Goal: Task Accomplishment & Management: Complete application form

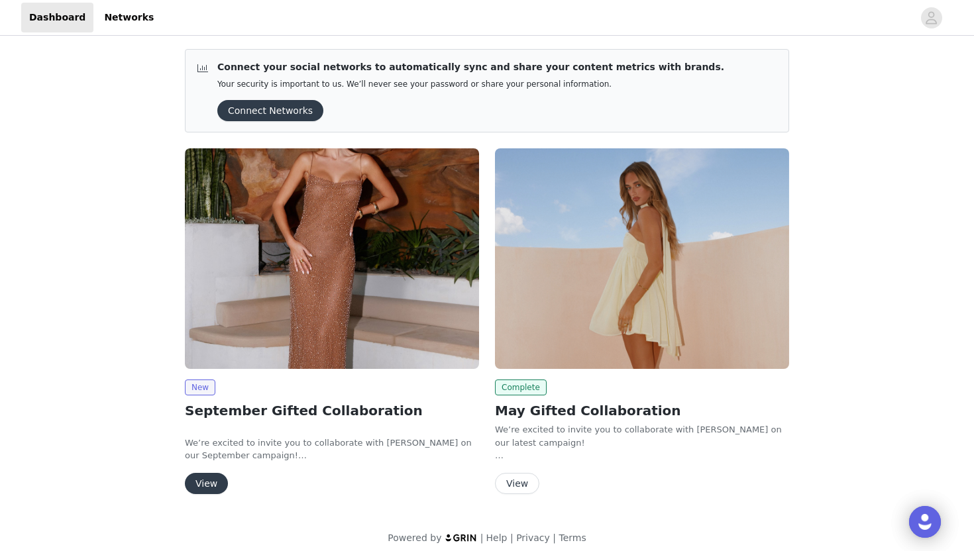
click at [343, 315] on img at bounding box center [332, 258] width 294 height 221
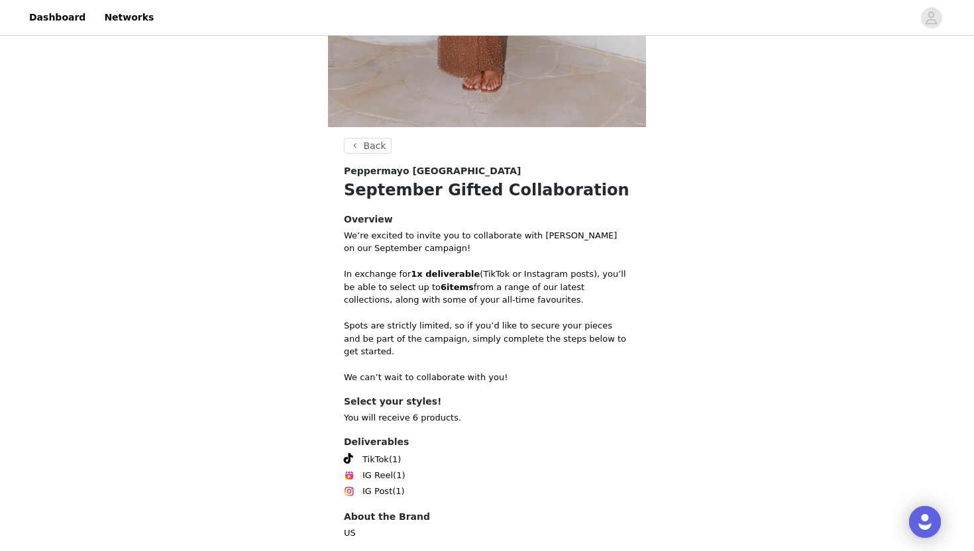
scroll to position [453, 0]
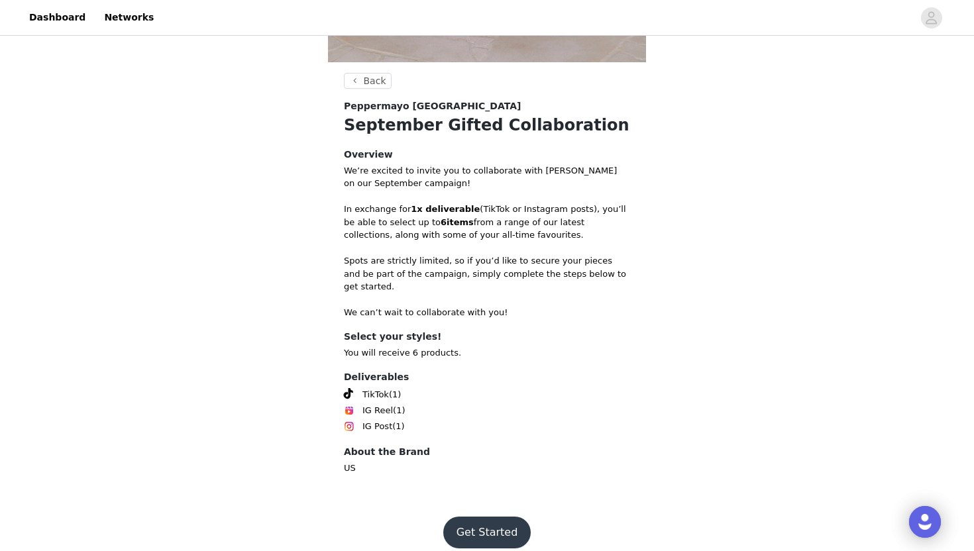
click at [480, 517] on button "Get Started" at bounding box center [487, 533] width 88 height 32
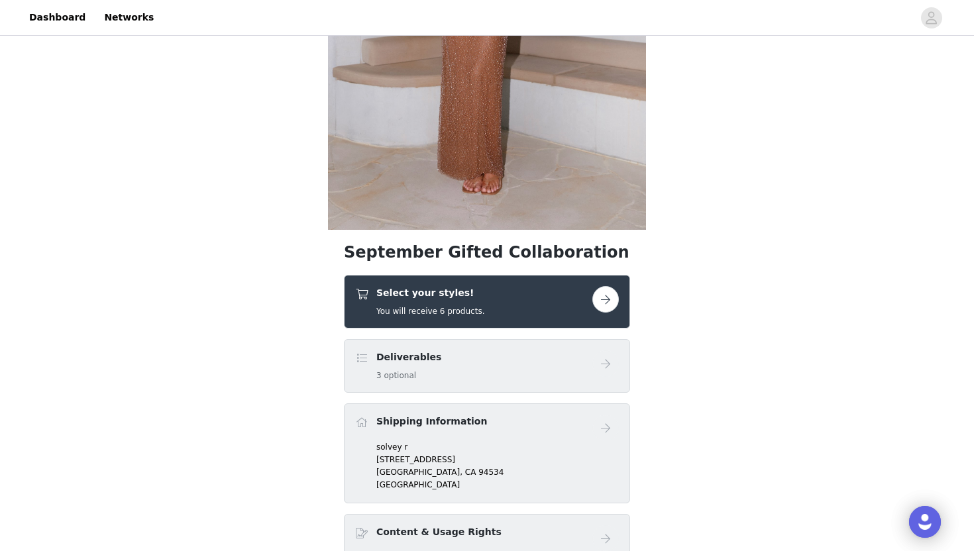
scroll to position [287, 0]
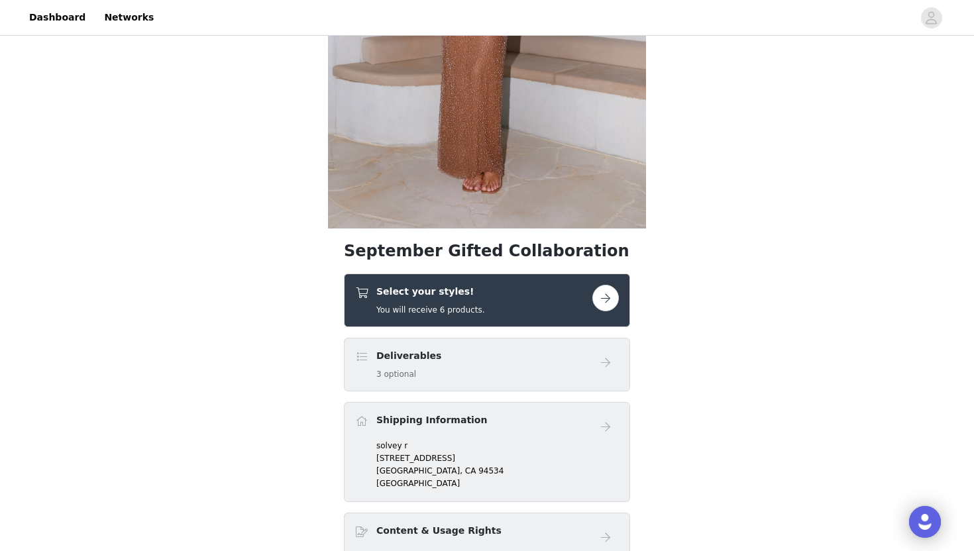
click at [508, 294] on div "Select your styles! You will receive 6 products." at bounding box center [473, 300] width 237 height 31
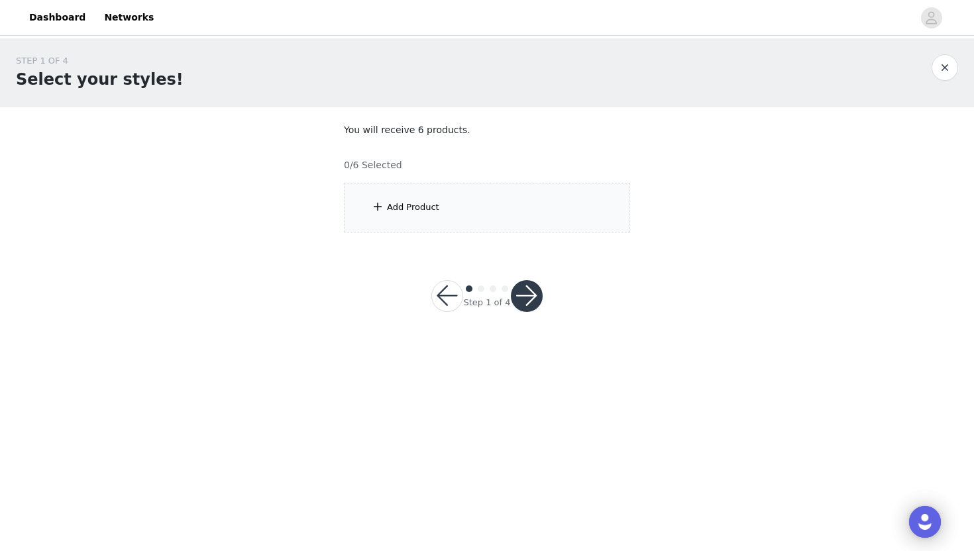
click at [503, 223] on div "Add Product" at bounding box center [487, 208] width 286 height 50
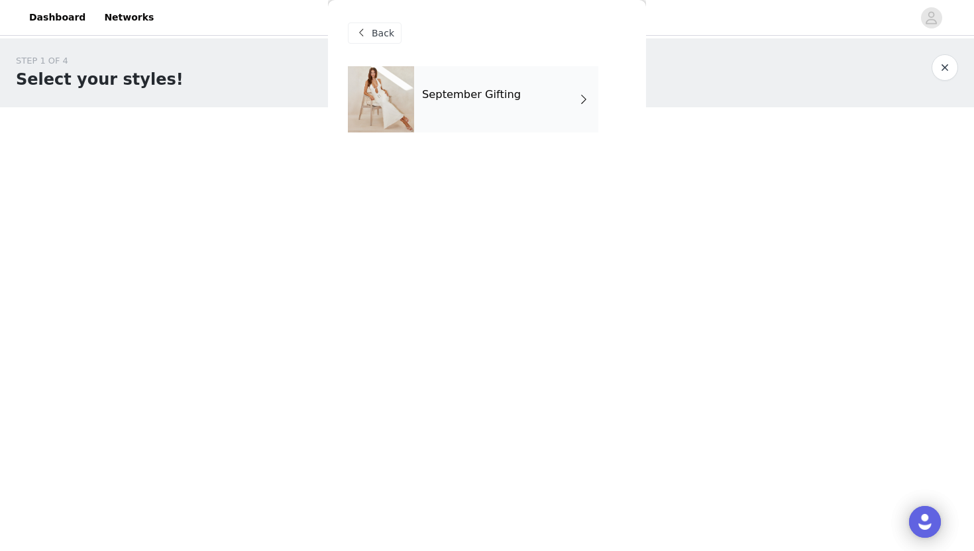
click at [535, 95] on div "September Gifting" at bounding box center [506, 99] width 184 height 66
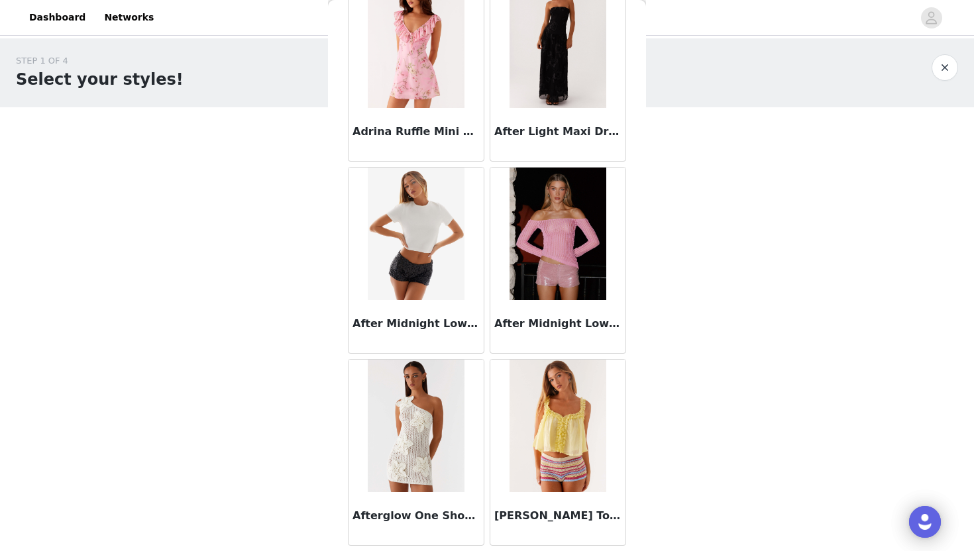
scroll to position [489, 0]
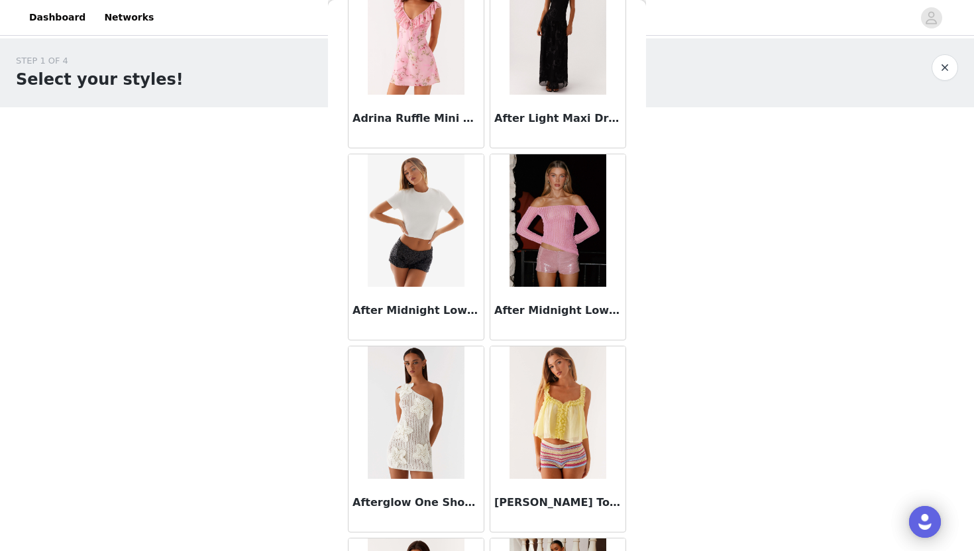
click at [416, 306] on h3 "After Midnight Low Rise Sequin Mini Shorts - Black" at bounding box center [416, 311] width 127 height 16
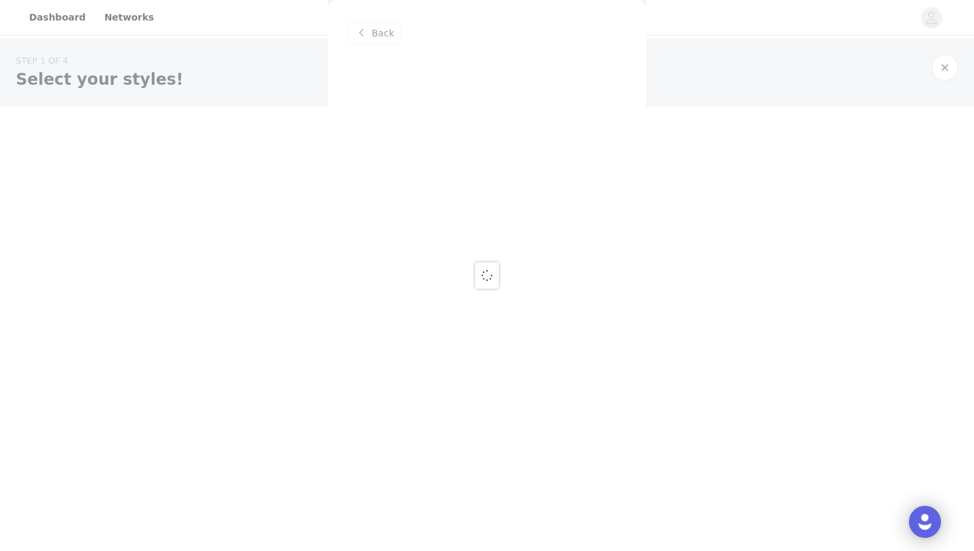
scroll to position [0, 0]
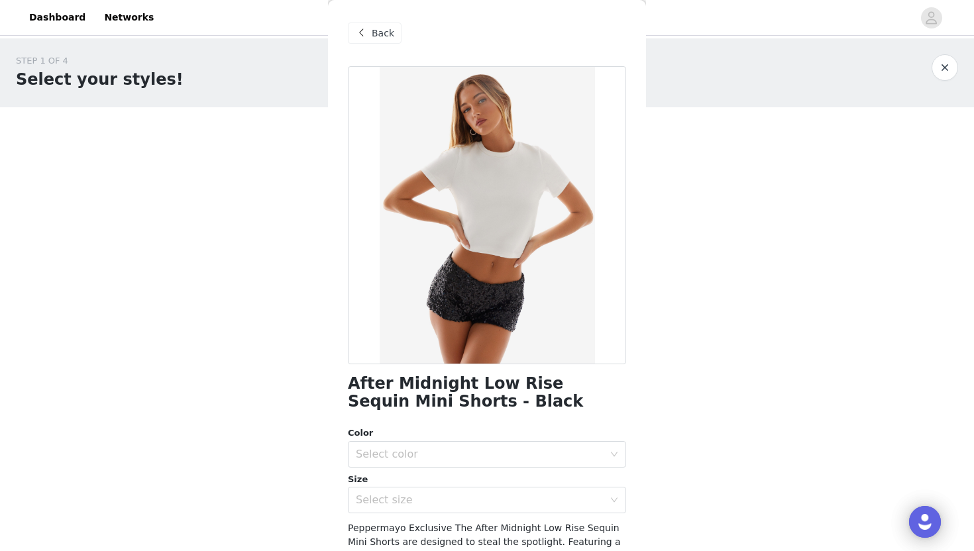
click at [389, 30] on span "Back" at bounding box center [383, 34] width 23 height 14
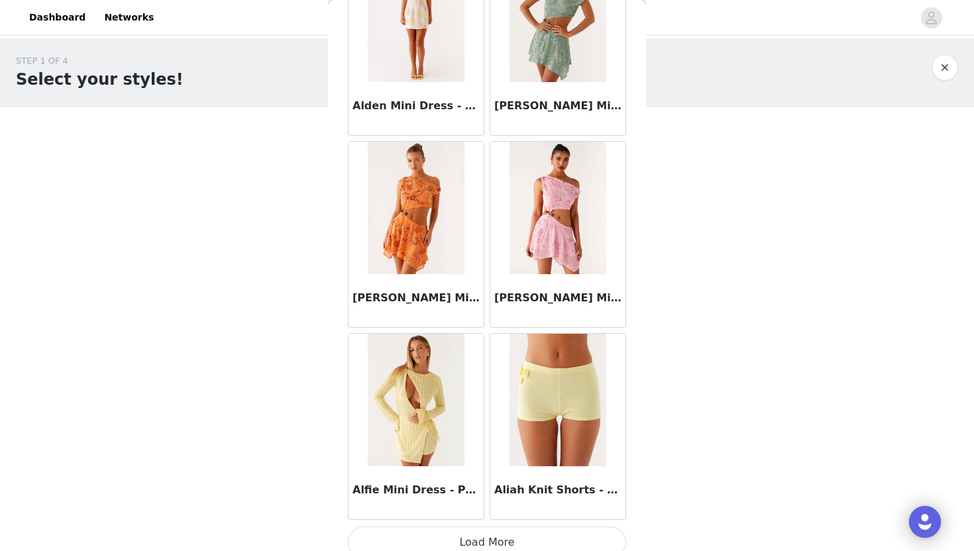
scroll to position [1476, 0]
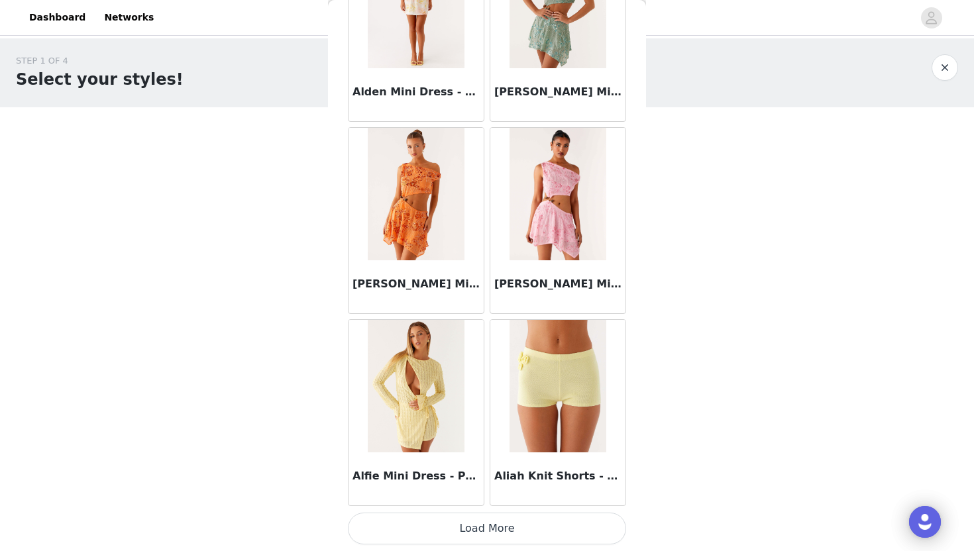
click at [443, 528] on button "Load More" at bounding box center [487, 529] width 278 height 32
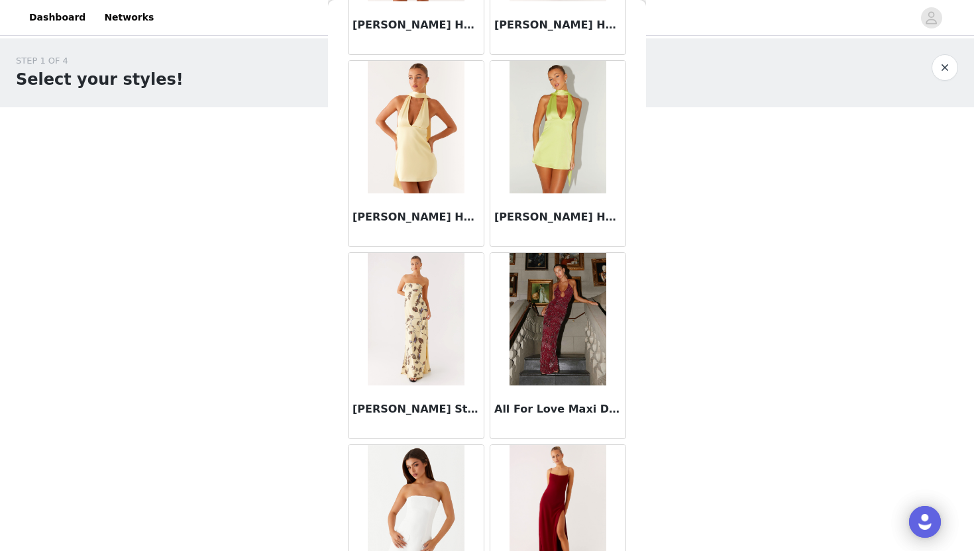
scroll to position [2510, 0]
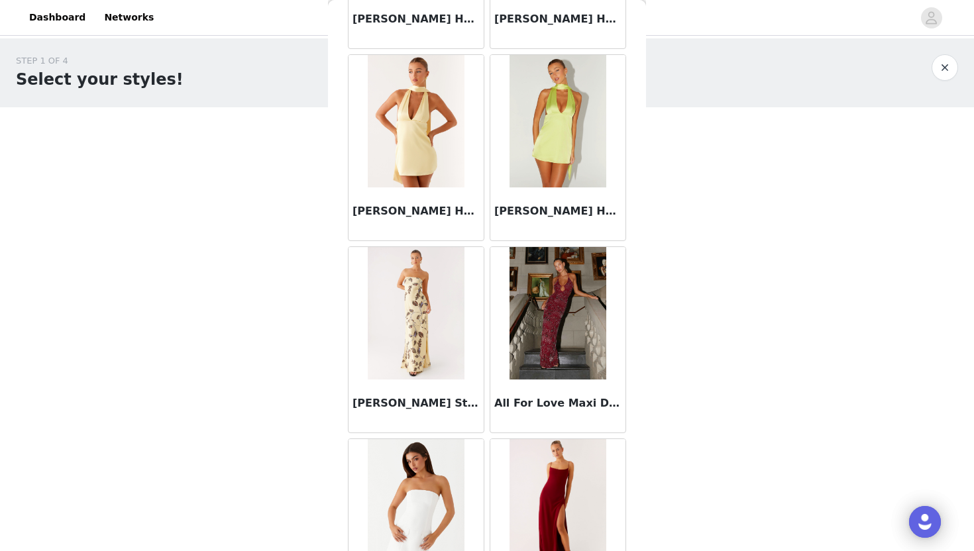
click at [556, 384] on div "All For Love Maxi Dress - Burgundy" at bounding box center [557, 406] width 135 height 53
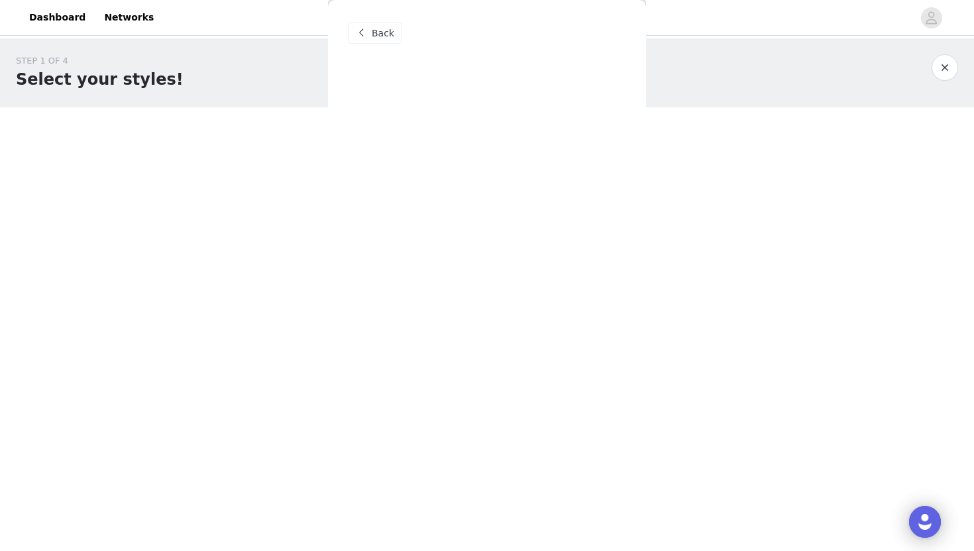
scroll to position [0, 0]
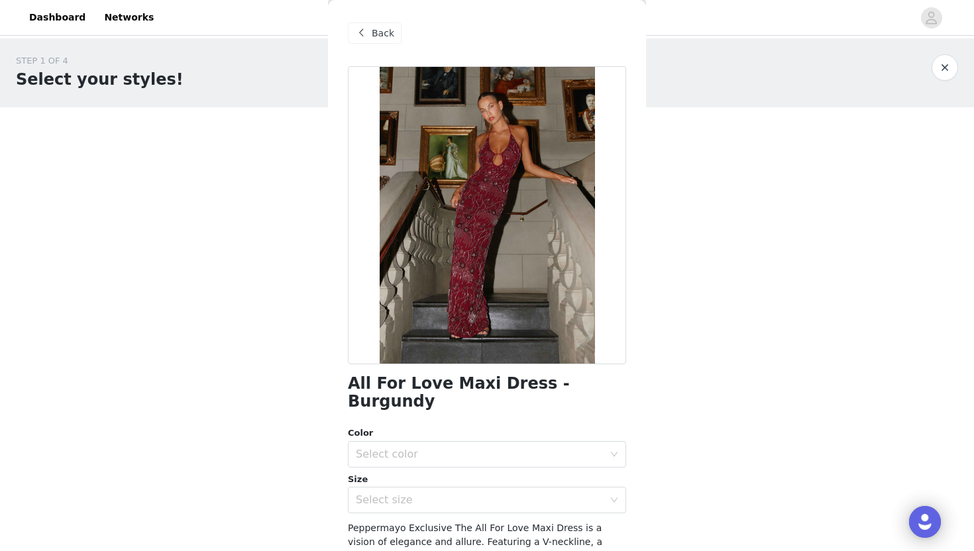
click at [367, 28] on span at bounding box center [361, 33] width 16 height 16
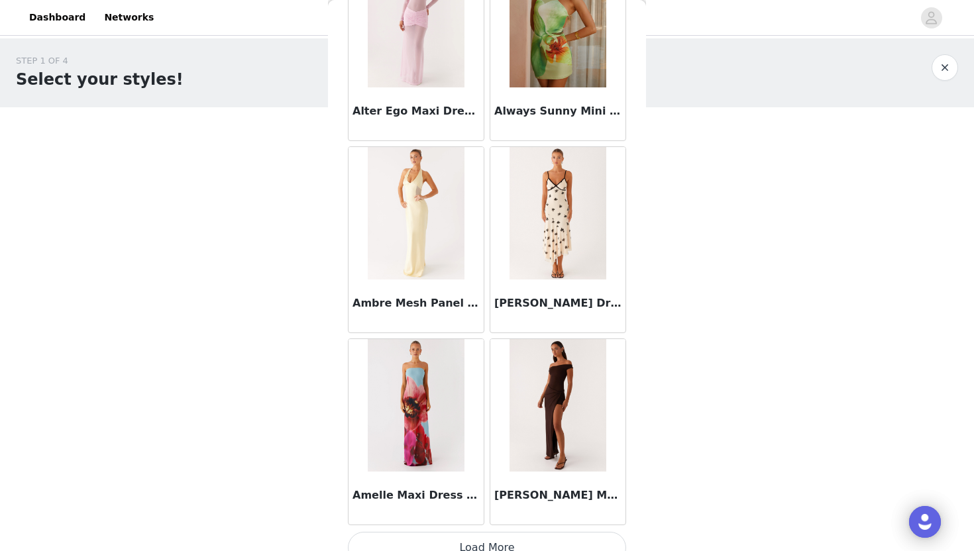
scroll to position [3398, 0]
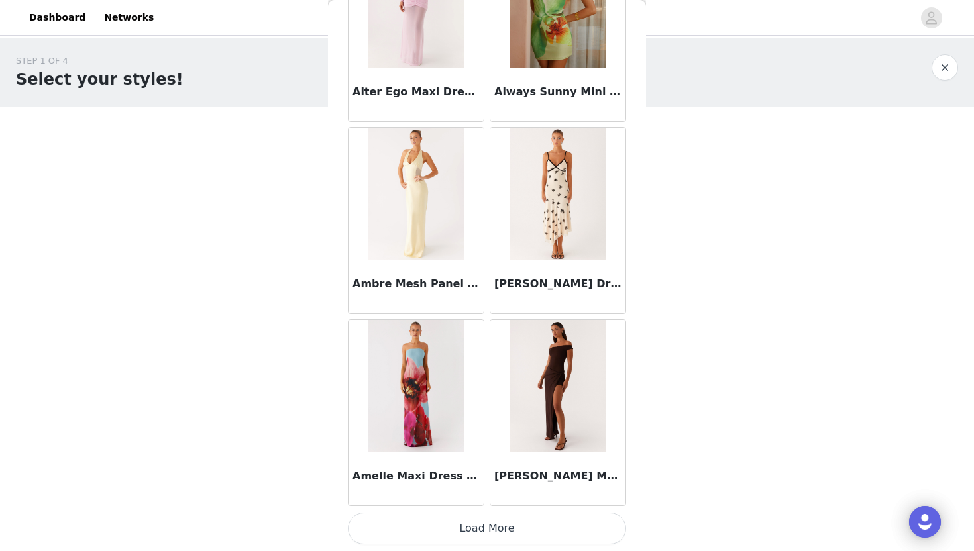
click at [512, 526] on button "Load More" at bounding box center [487, 529] width 278 height 32
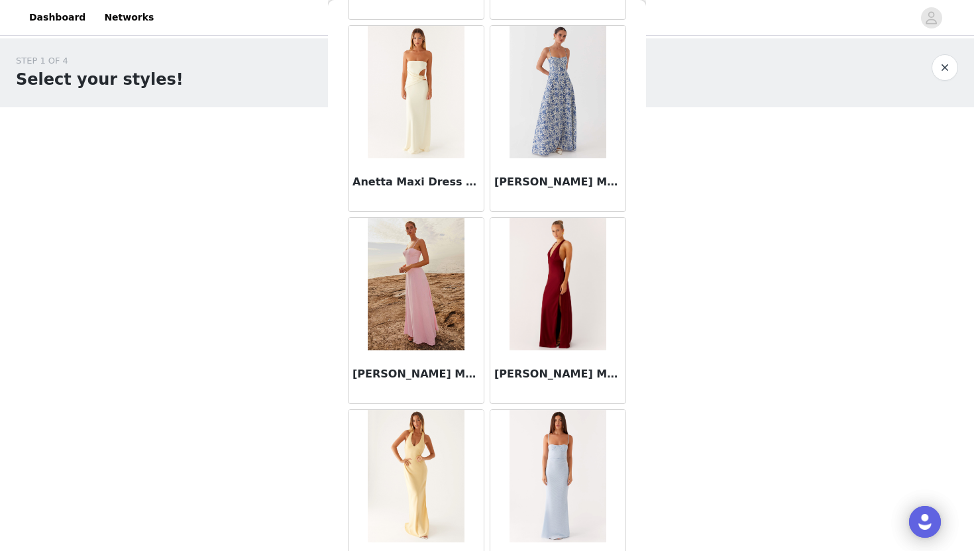
scroll to position [5319, 0]
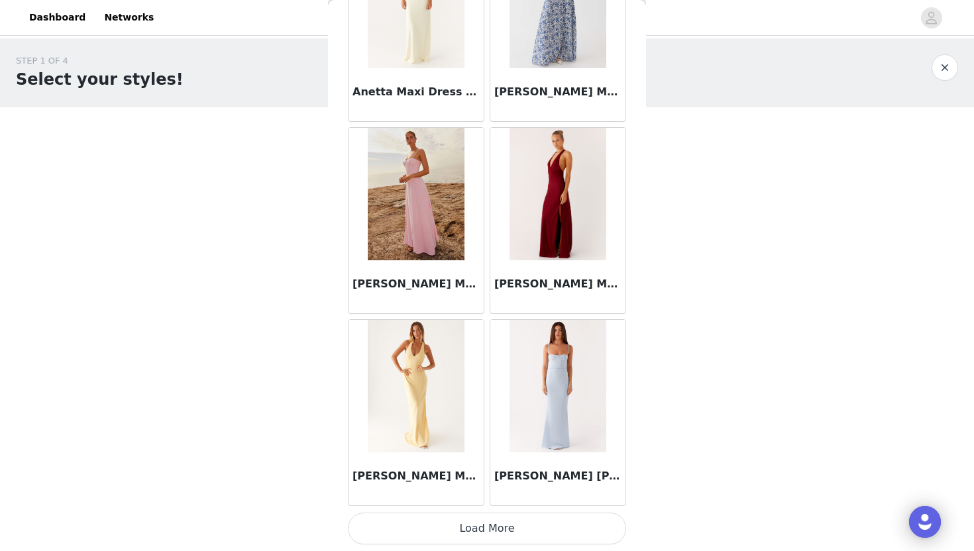
click at [461, 531] on button "Load More" at bounding box center [487, 529] width 278 height 32
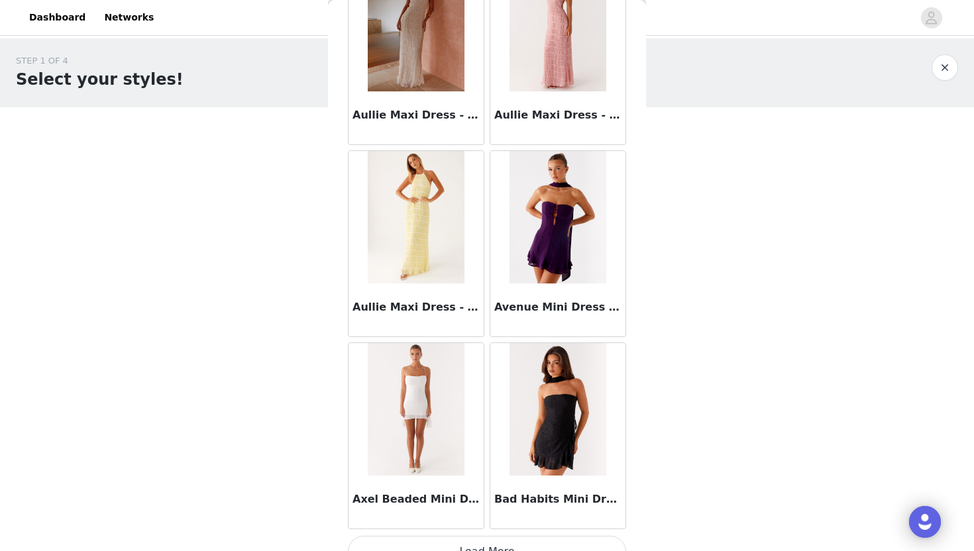
scroll to position [7241, 0]
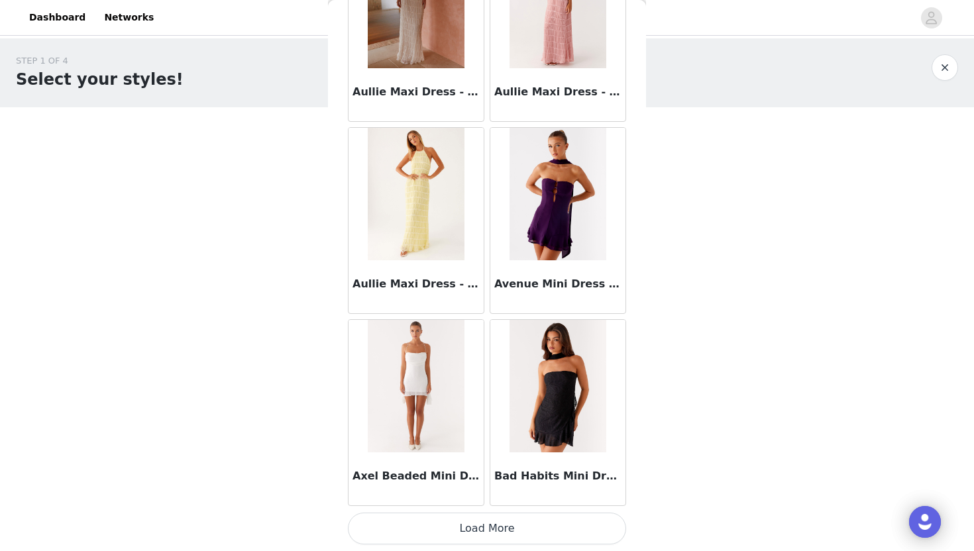
click at [478, 517] on button "Load More" at bounding box center [487, 529] width 278 height 32
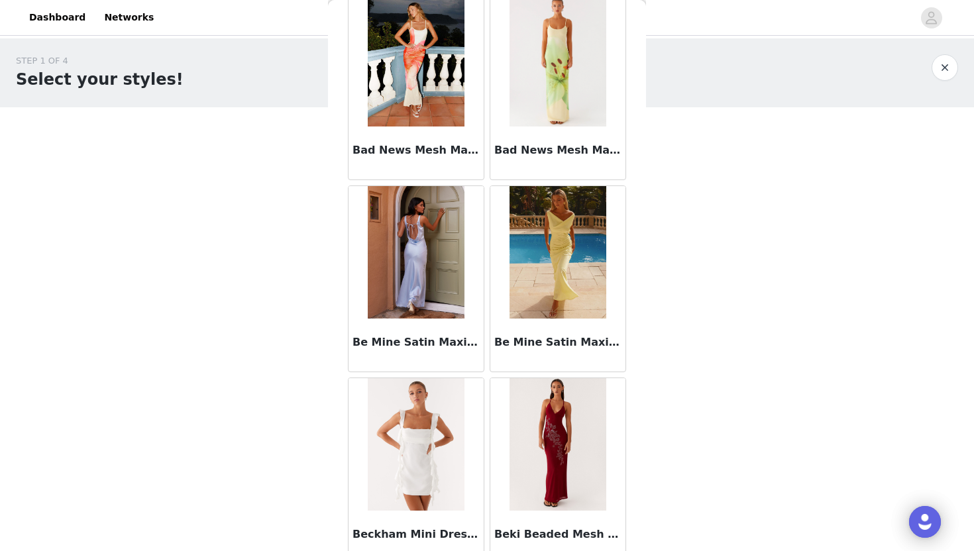
scroll to position [7960, 0]
